Goal: Task Accomplishment & Management: Manage account settings

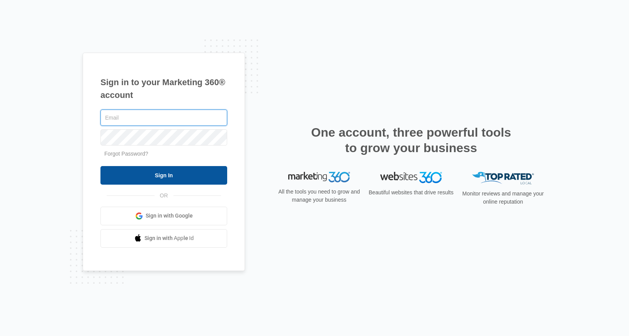
type input "[PERSON_NAME][EMAIL_ADDRESS][PERSON_NAME][DOMAIN_NAME]"
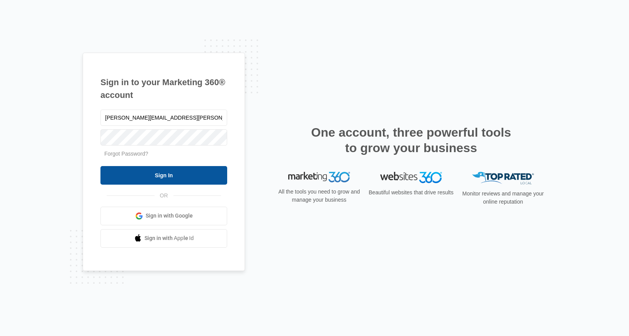
click at [175, 172] on input "Sign In" at bounding box center [164, 175] width 127 height 19
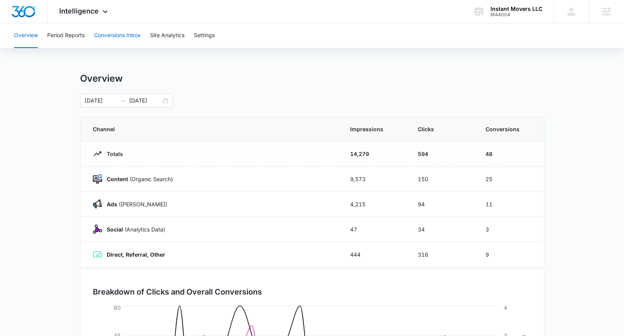
click at [124, 32] on button "Conversions Inbox" at bounding box center [117, 35] width 47 height 25
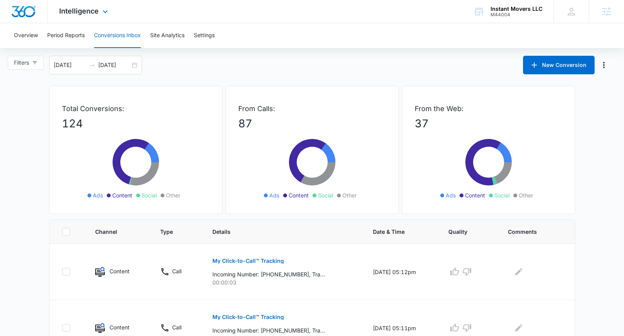
click at [81, 16] on div "Intelligence Apps Reputation Websites Forms CRM Email Social Shop POS Content A…" at bounding box center [85, 11] width 74 height 23
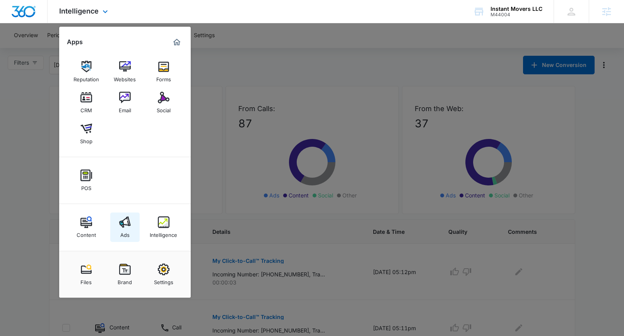
click at [121, 222] on img at bounding box center [125, 222] width 12 height 12
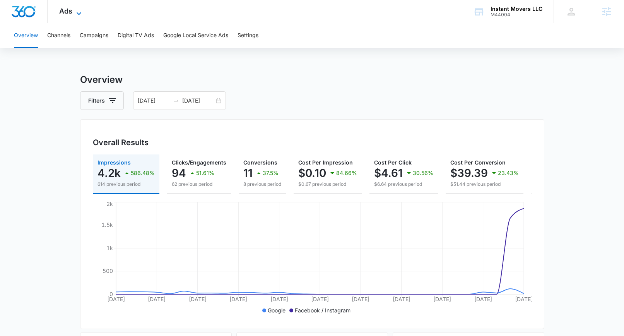
click at [74, 9] on icon at bounding box center [78, 13] width 9 height 9
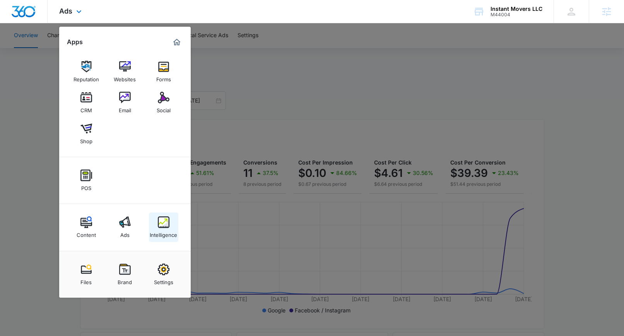
click at [160, 219] on img at bounding box center [164, 222] width 12 height 12
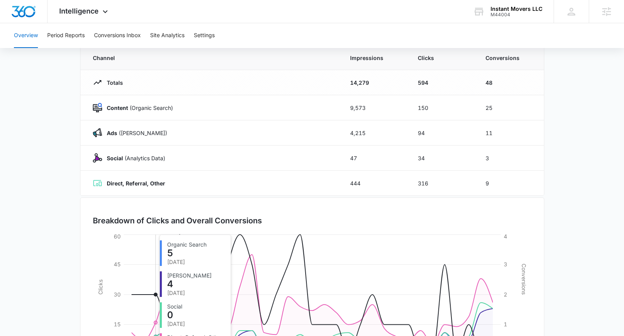
scroll to position [65, 0]
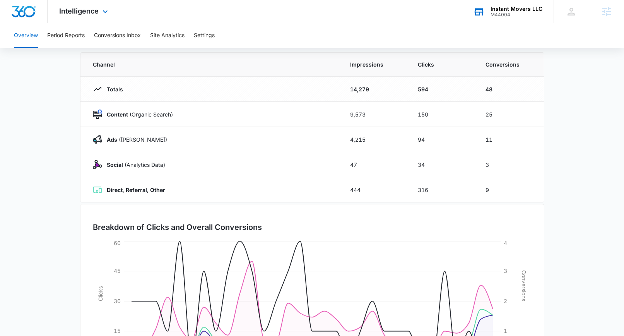
click at [494, 11] on div "Instant Movers LLC" at bounding box center [516, 9] width 52 height 6
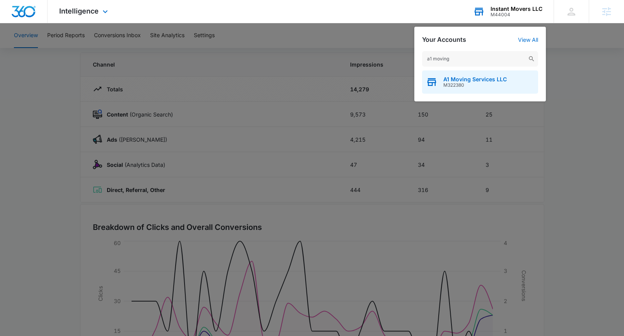
type input "a1 moving"
click at [475, 79] on span "A1 Moving Services LLC" at bounding box center [474, 79] width 63 height 6
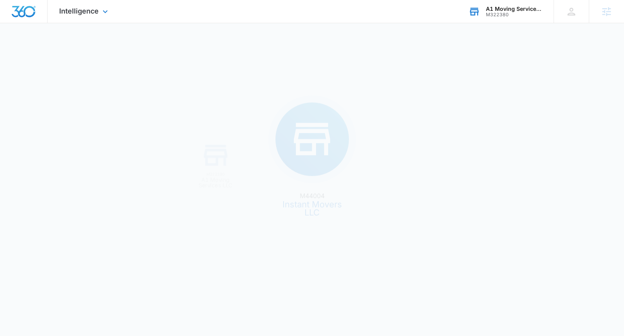
scroll to position [0, 0]
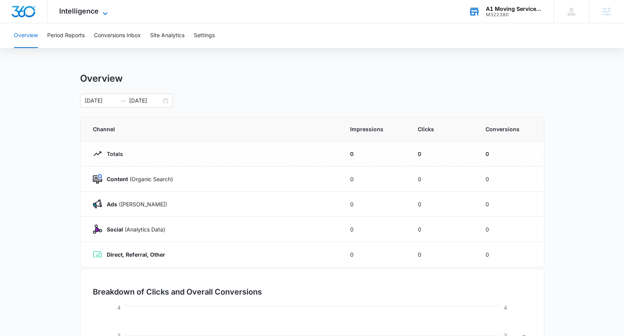
click at [86, 7] on span "Intelligence" at bounding box center [78, 11] width 39 height 8
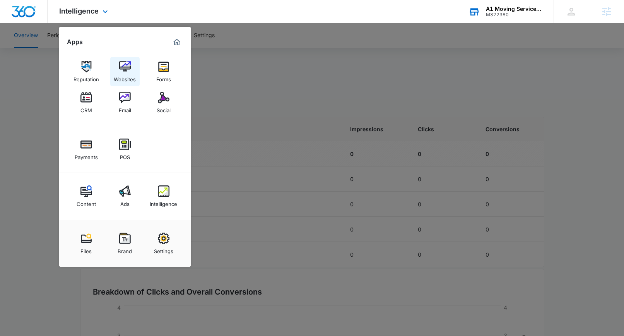
click at [127, 70] on img at bounding box center [125, 67] width 12 height 12
